Goal: Task Accomplishment & Management: Use online tool/utility

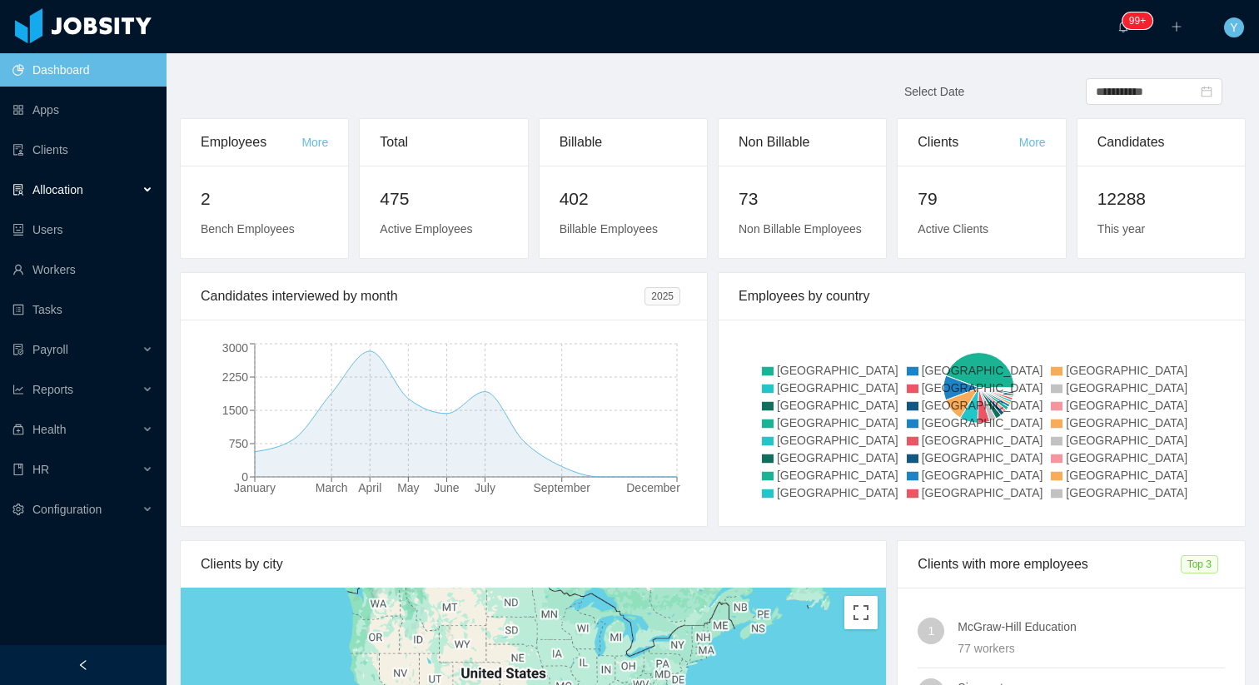
click at [96, 193] on div "Allocation" at bounding box center [83, 189] width 167 height 33
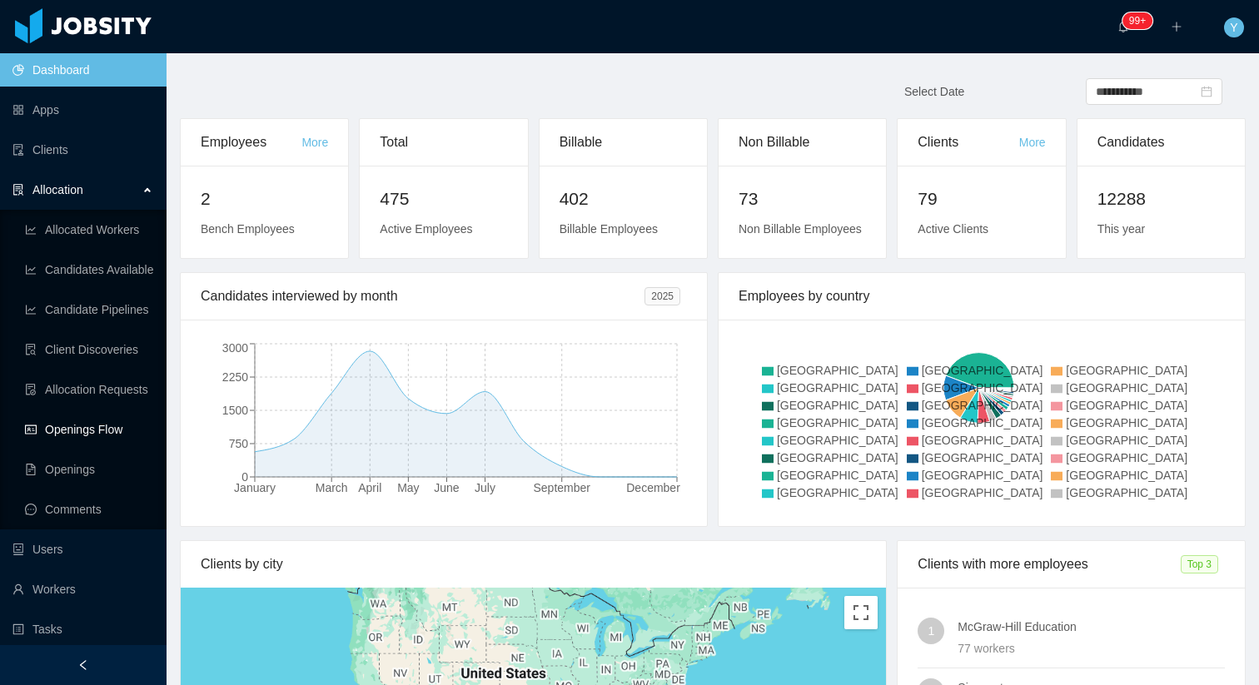
click at [89, 436] on link "Openings Flow" at bounding box center [89, 429] width 128 height 33
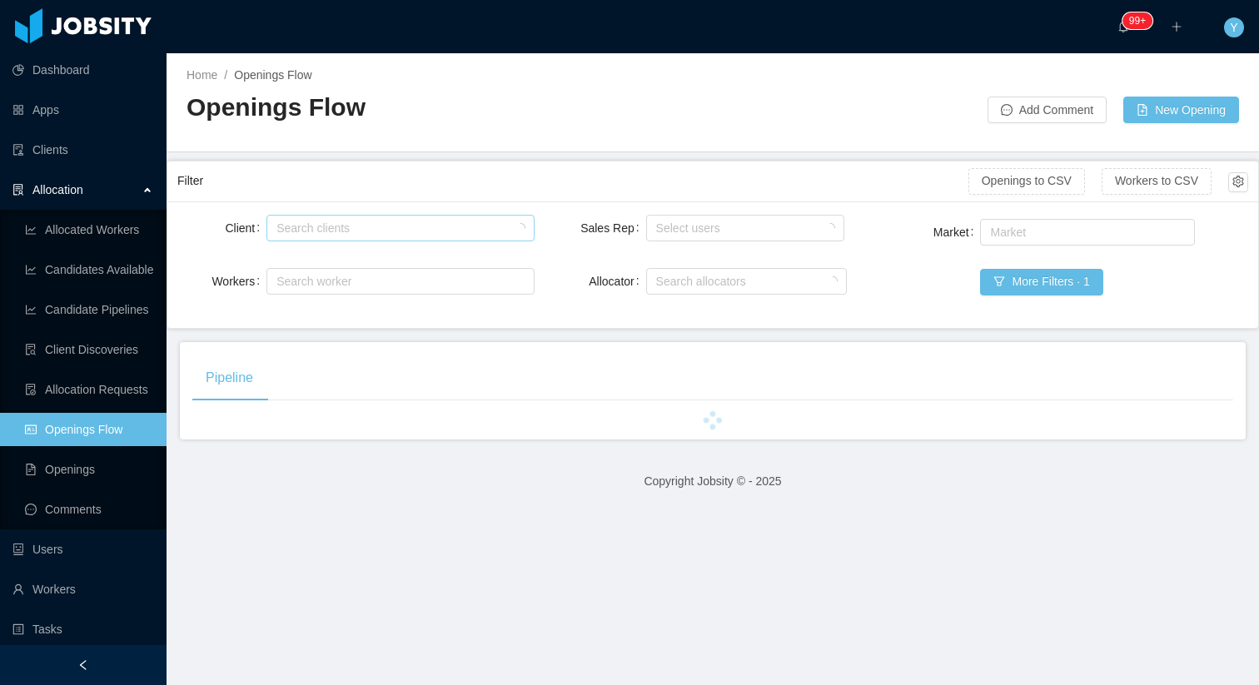
click at [313, 223] on div "Search clients" at bounding box center [396, 228] width 240 height 17
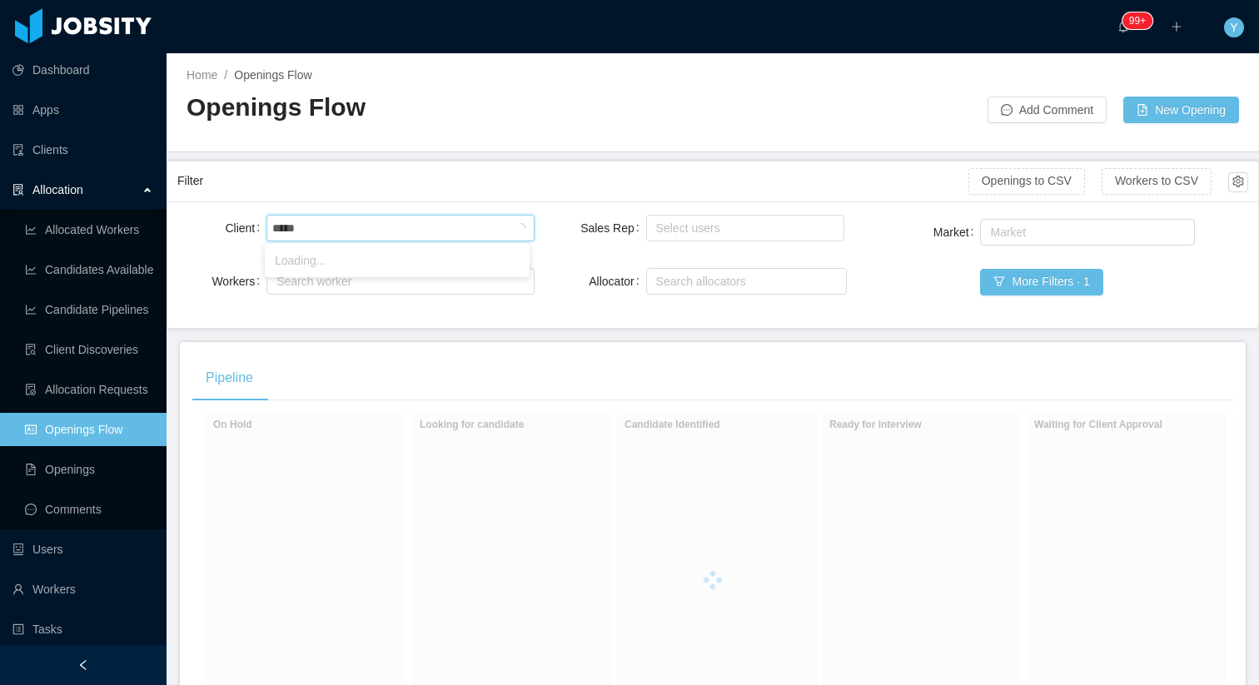
type input "******"
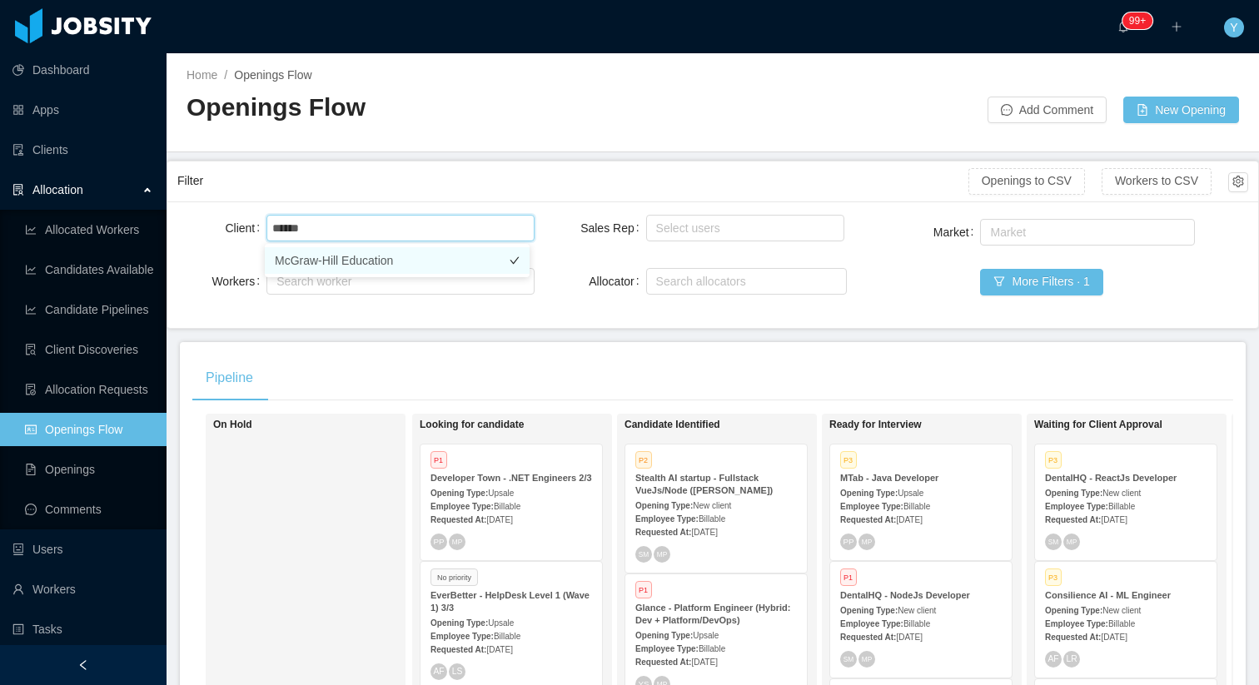
click at [391, 251] on li "McGraw-Hill Education" at bounding box center [397, 260] width 265 height 27
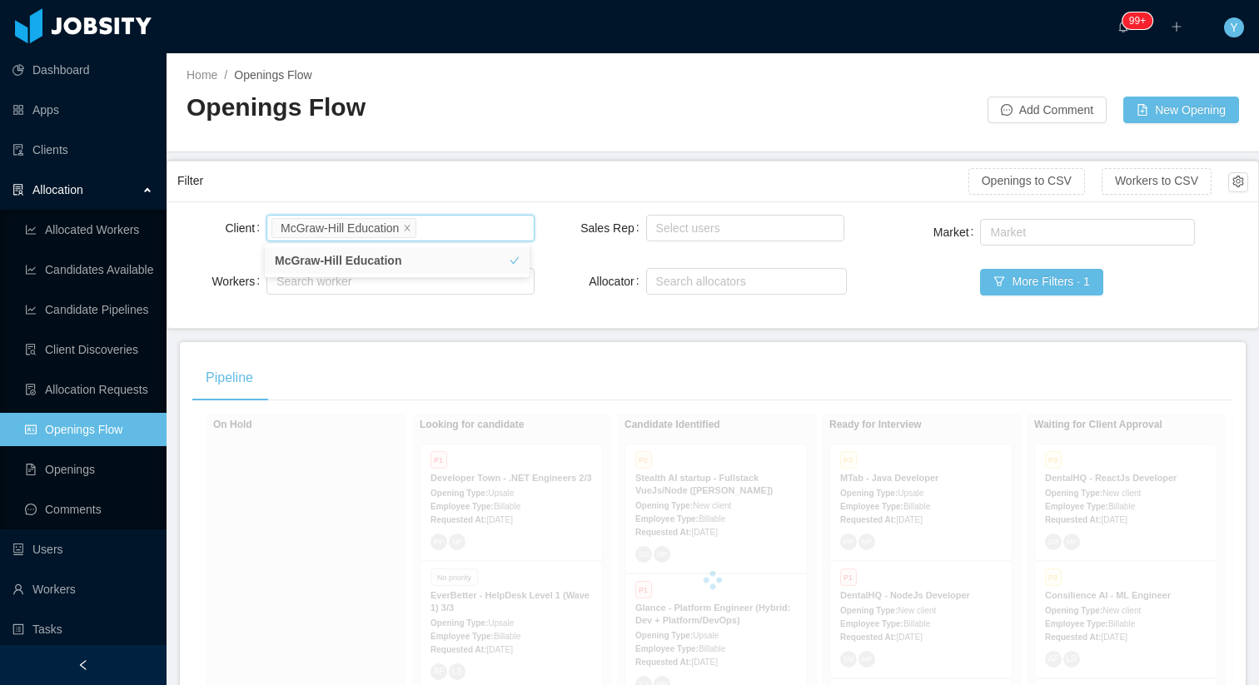
click at [395, 200] on div "Filter Openings to CSV Workers to CSV" at bounding box center [712, 182] width 1071 height 40
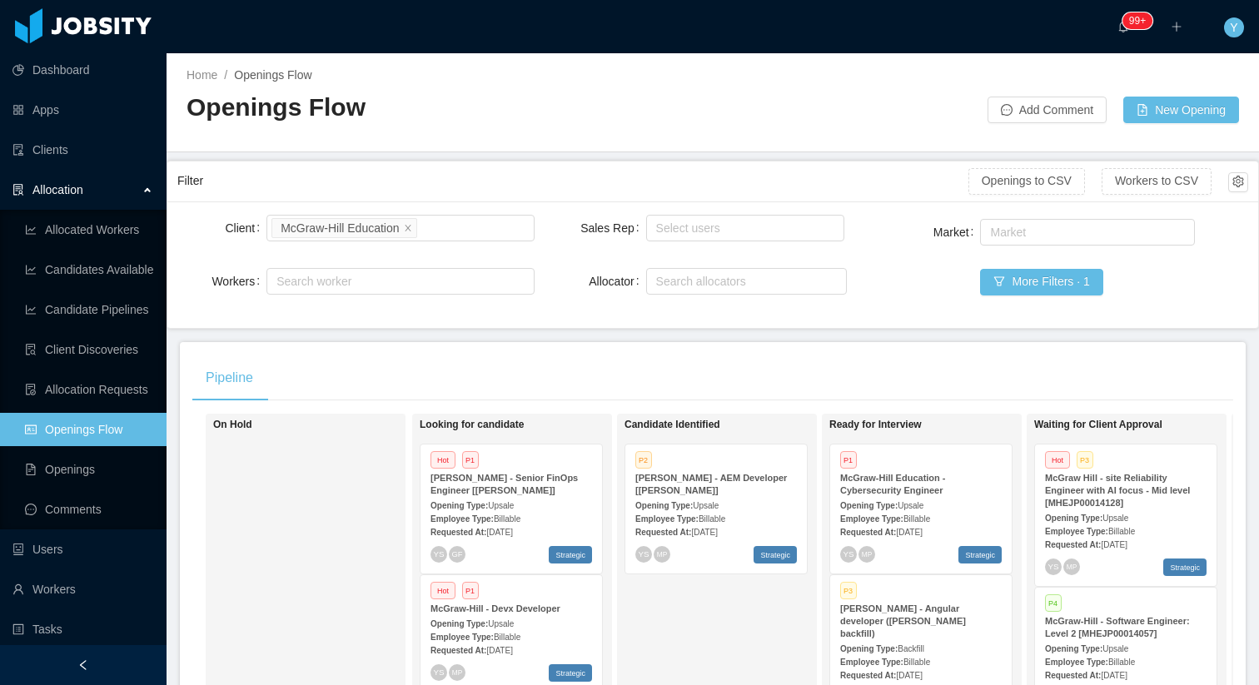
click at [634, 356] on div "Pipeline" at bounding box center [712, 378] width 1041 height 47
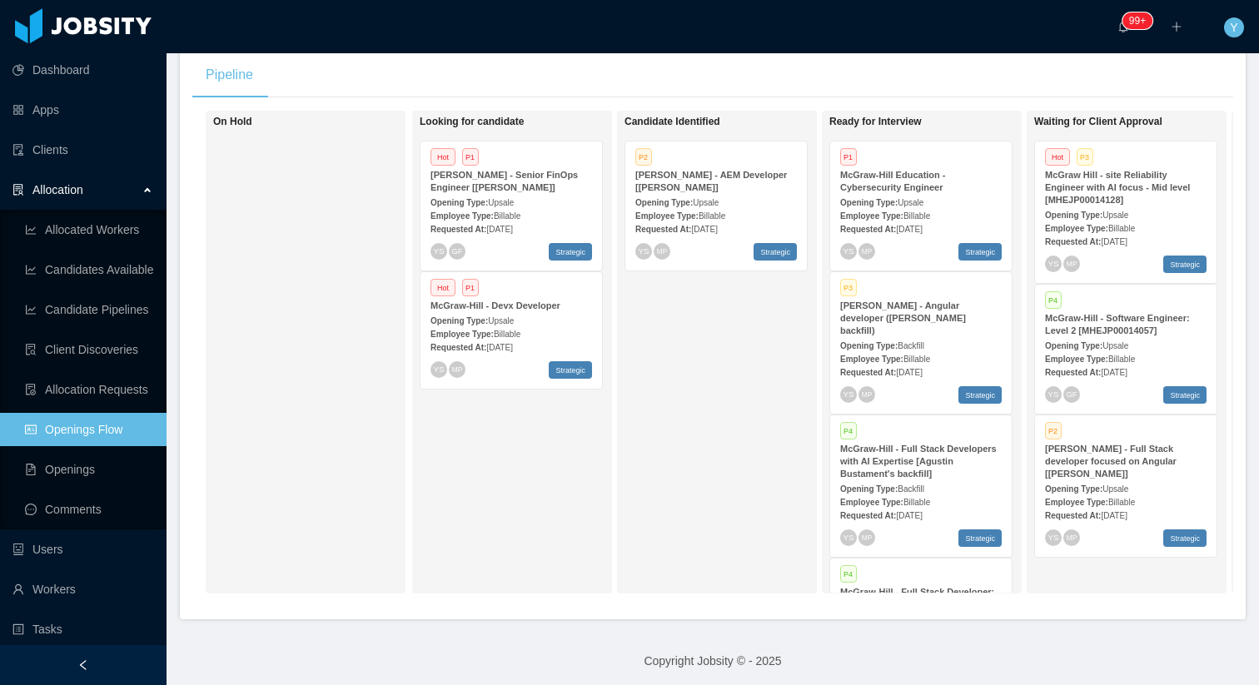
scroll to position [310, 0]
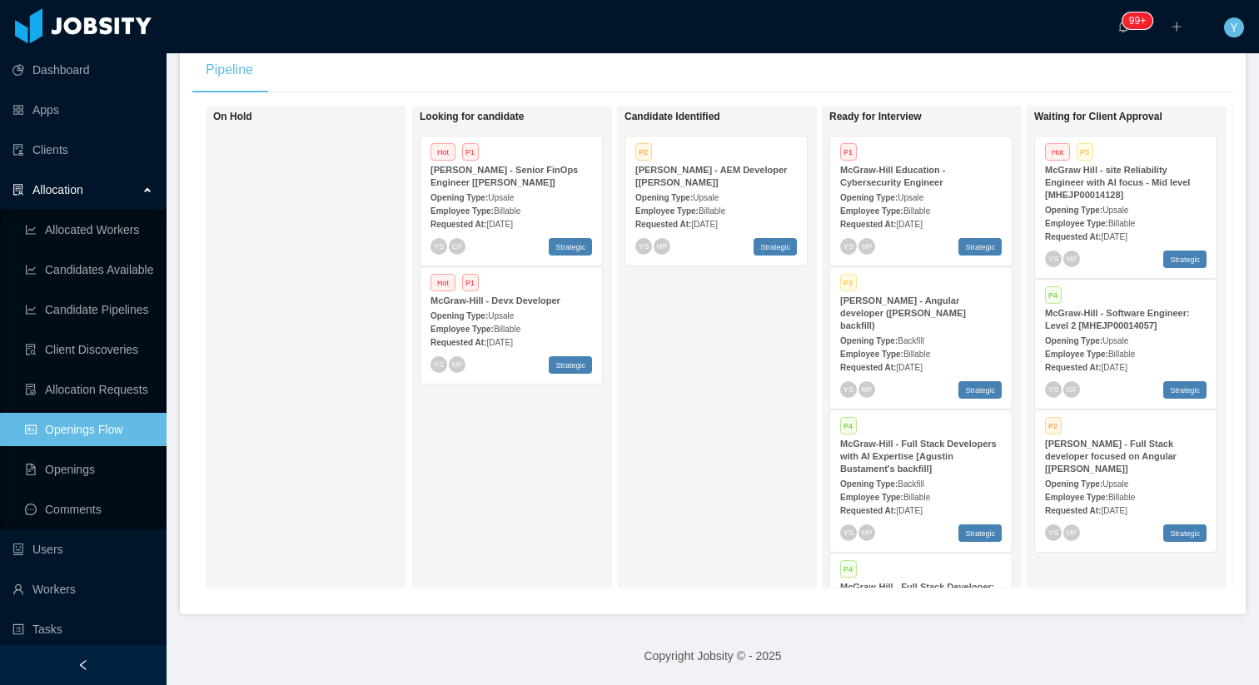
click at [848, 597] on div "On Hold Looking for candidate Hot P1 [PERSON_NAME] - Senior FinOps Engineer [[P…" at bounding box center [712, 354] width 1041 height 496
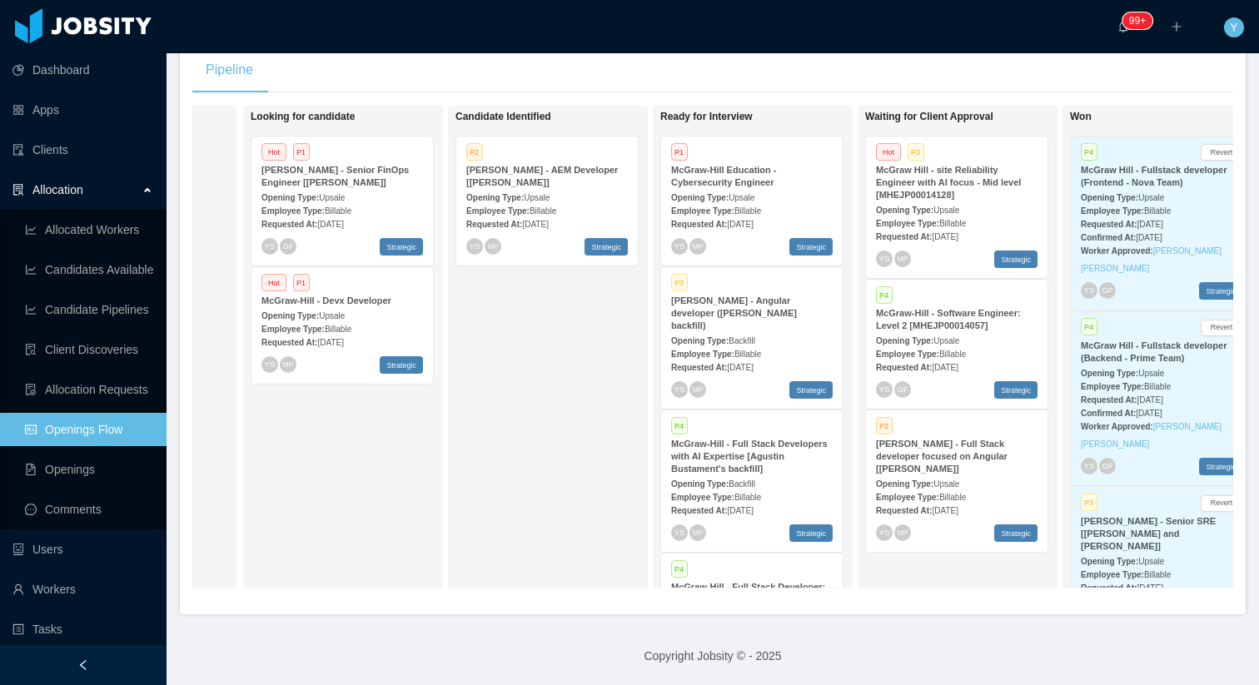
click at [952, 186] on strong "McGraw Hill - site Reliability Engineer with AI focus - Mid level [MHEJP0001412…" at bounding box center [948, 182] width 145 height 35
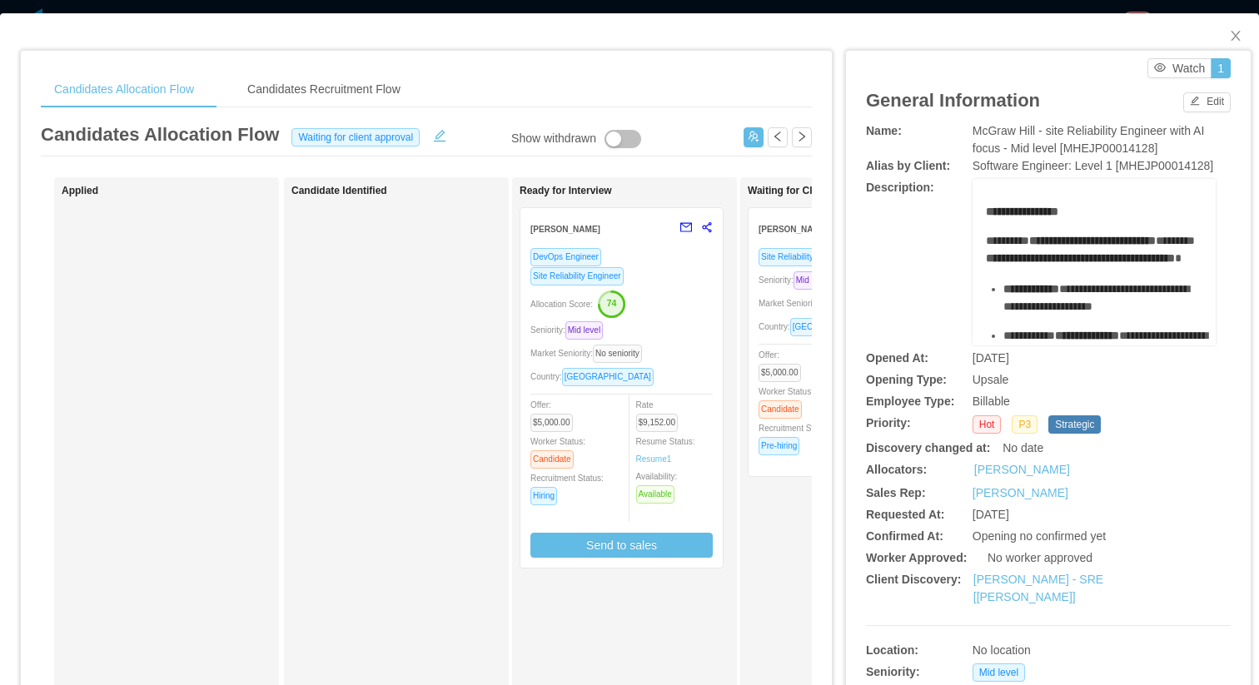
click at [684, 300] on div "Allocation Score: 74" at bounding box center [621, 303] width 182 height 27
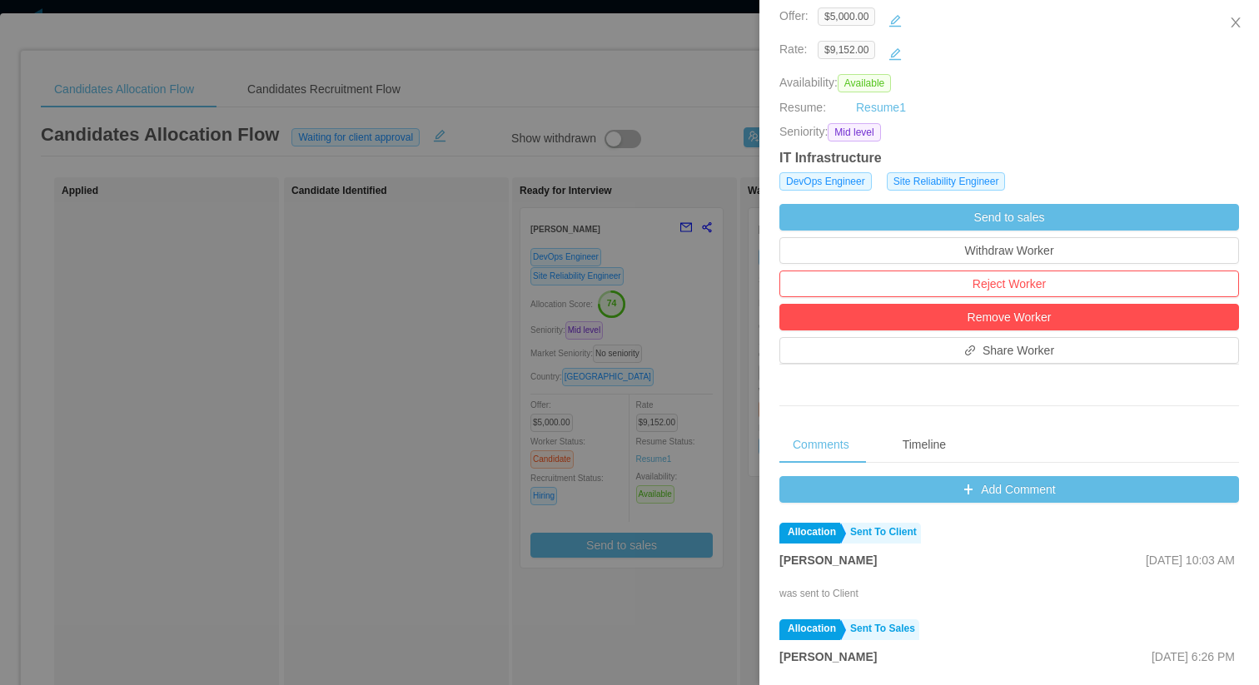
scroll to position [311, 0]
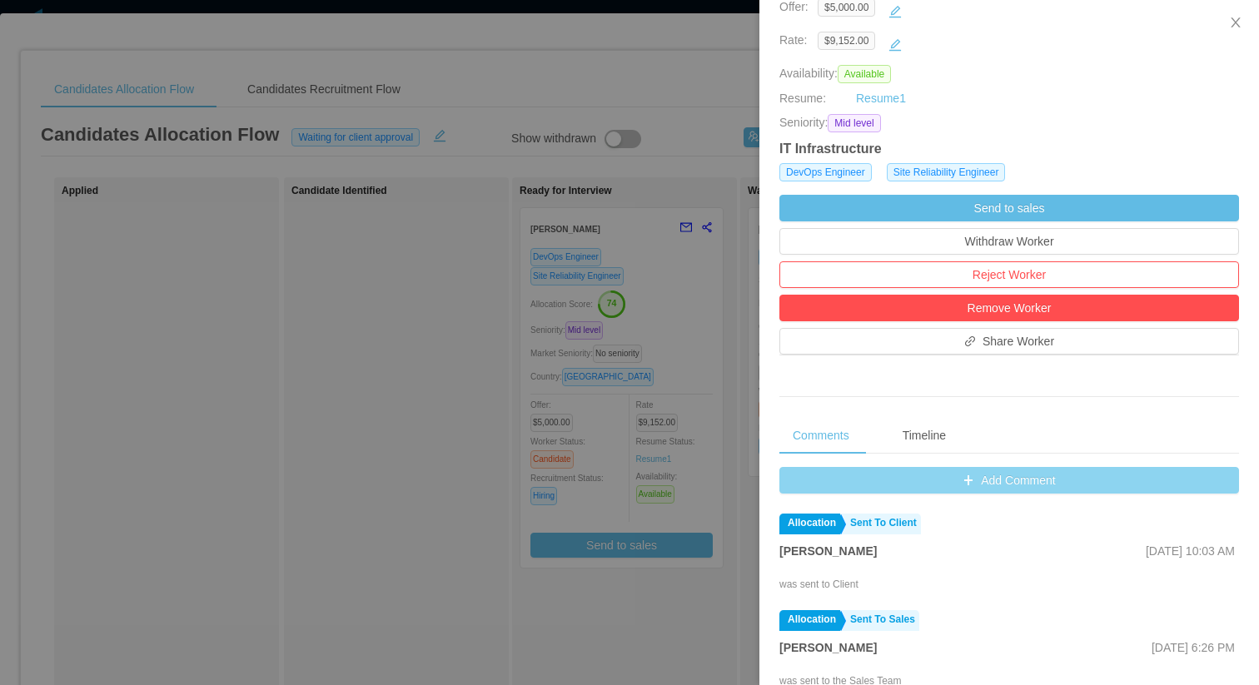
click at [987, 470] on button "Add Comment" at bounding box center [1009, 480] width 460 height 27
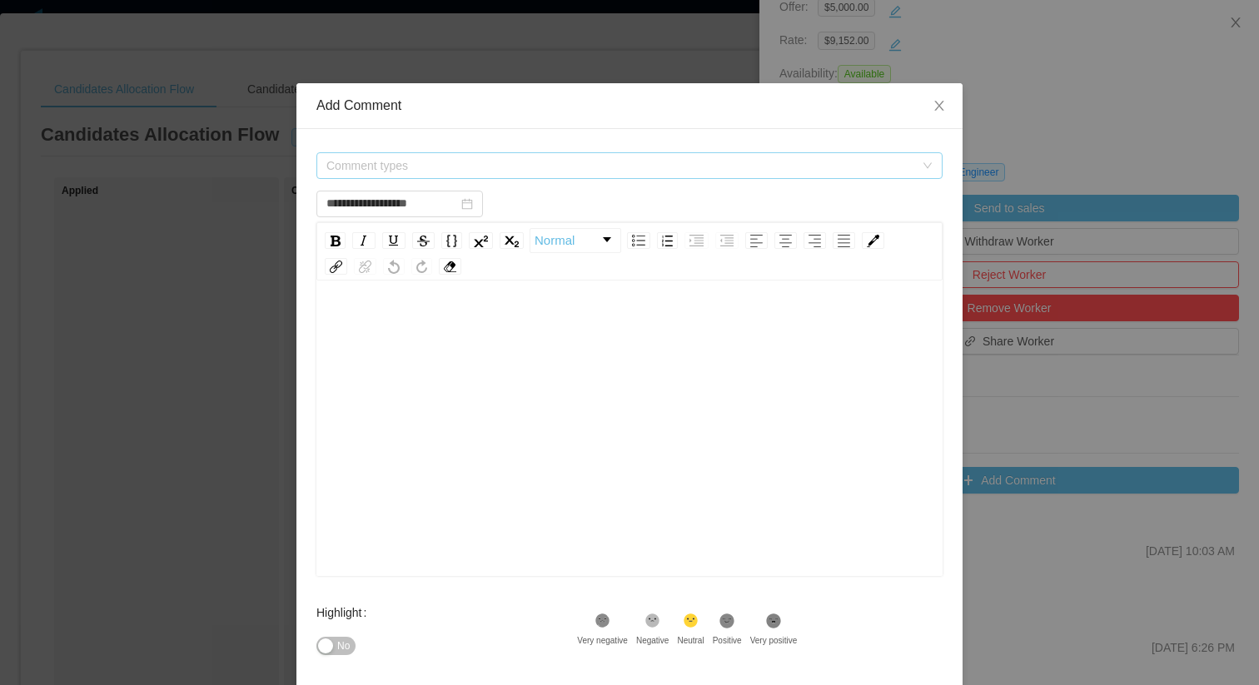
click at [665, 177] on span "Comment types" at bounding box center [623, 165] width 595 height 25
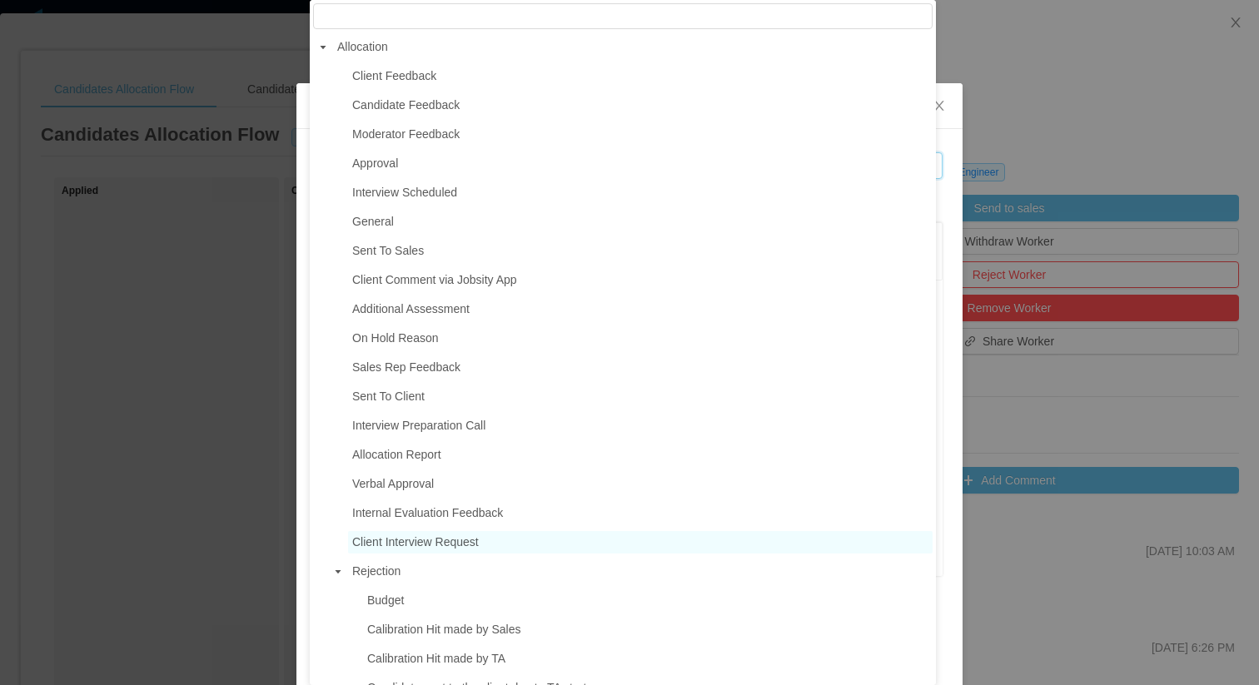
click at [416, 533] on span "Client Interview Request" at bounding box center [640, 542] width 585 height 22
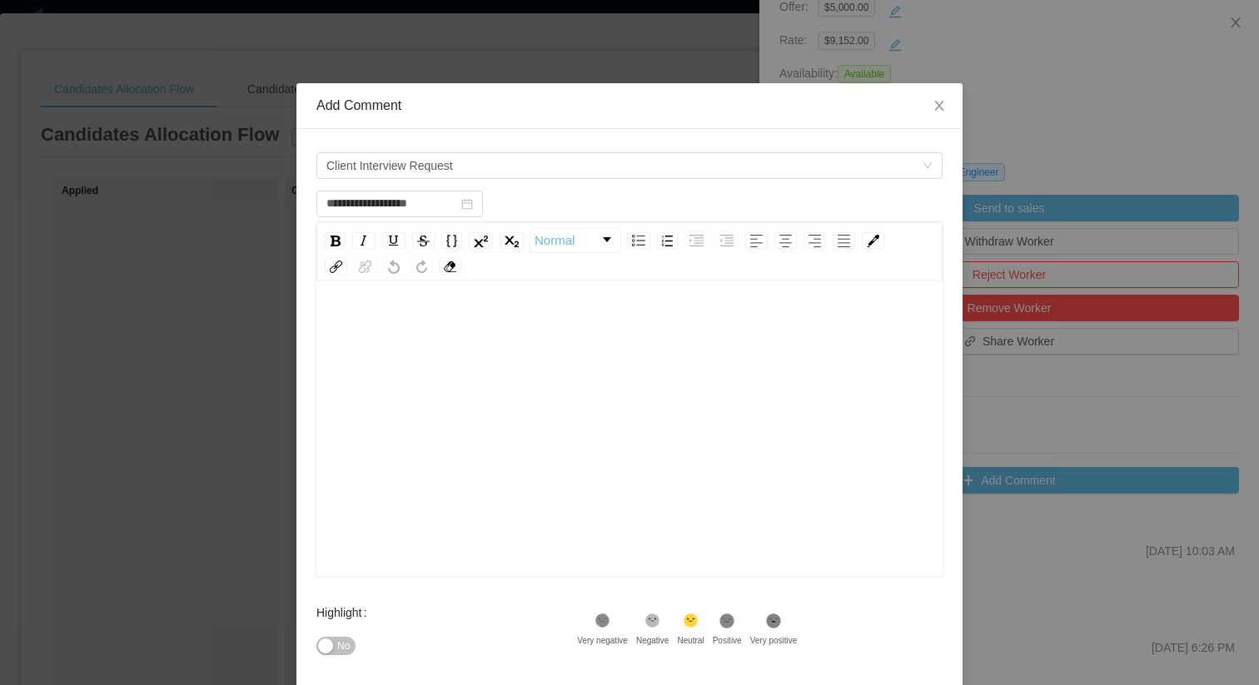
click at [485, 505] on div "rdw-editor" at bounding box center [630, 454] width 600 height 291
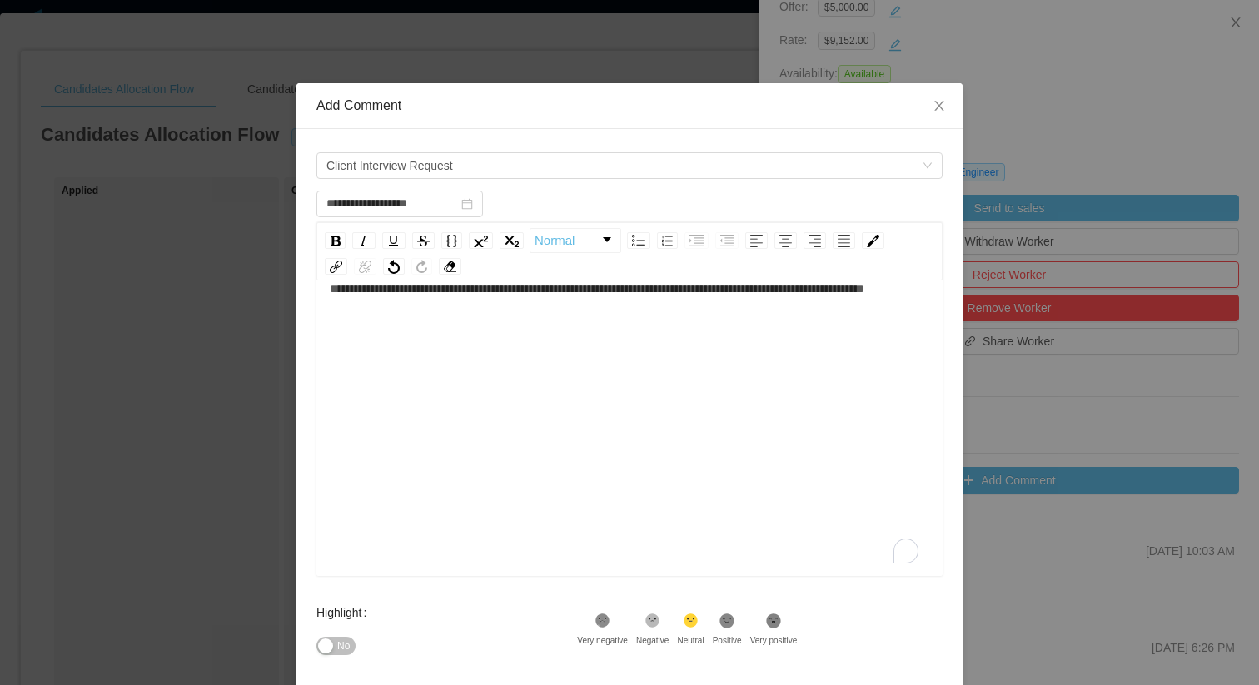
scroll to position [168, 0]
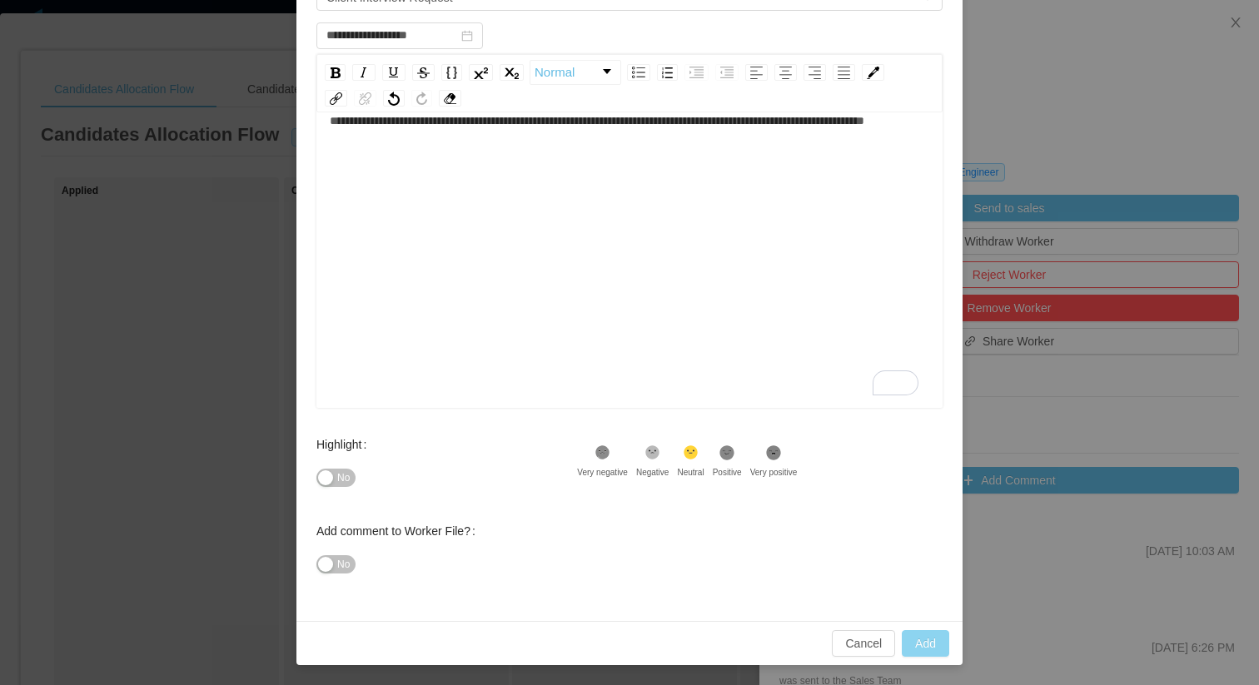
type input "**********"
click at [917, 648] on button "Add" at bounding box center [925, 643] width 47 height 27
